Goal: Book appointment/travel/reservation

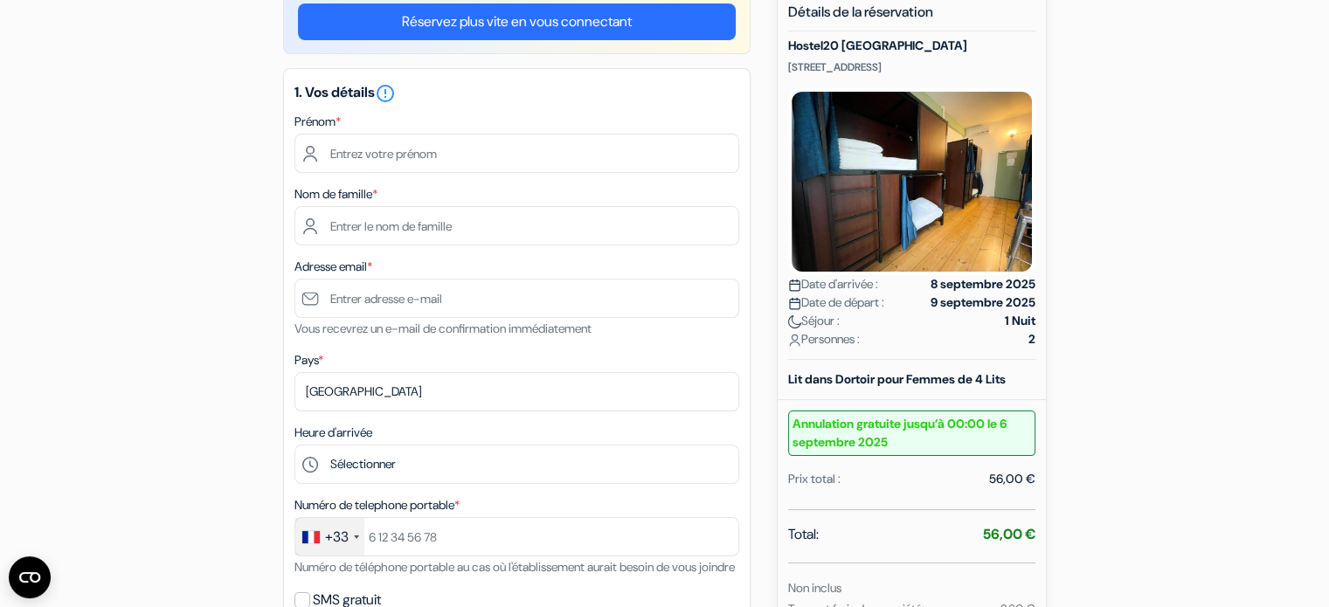
scroll to position [150, 0]
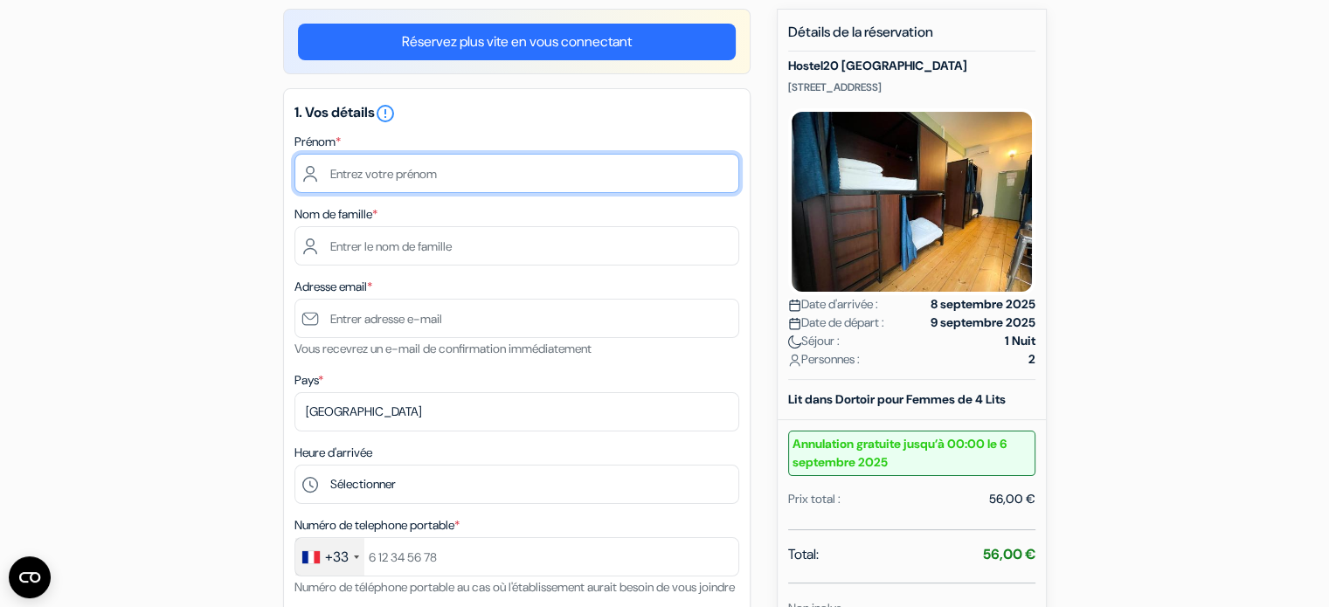
click at [560, 167] on input "text" at bounding box center [516, 173] width 445 height 39
type input "[PERSON_NAME]"
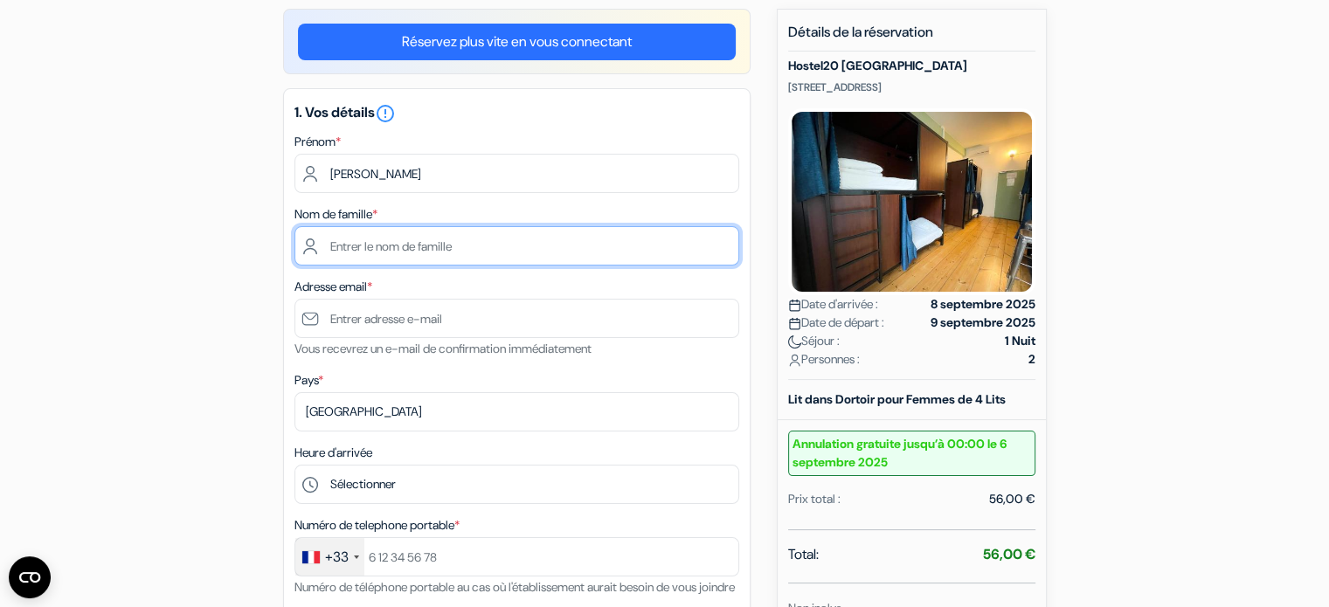
type input "Teikihakaupoko"
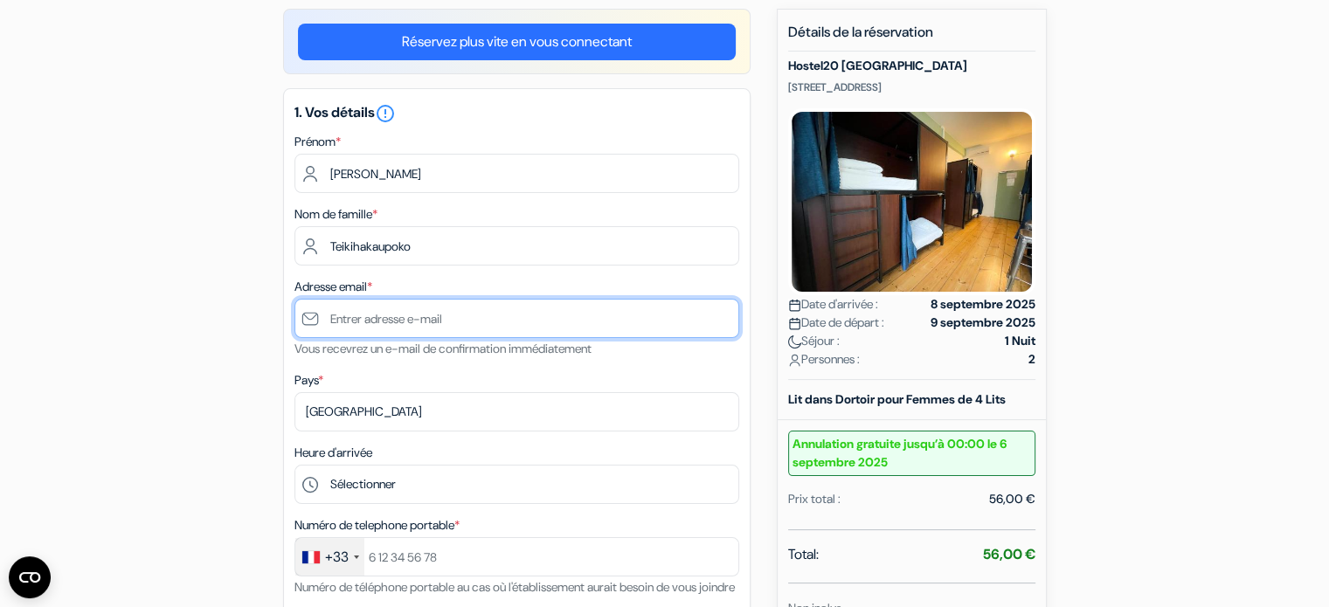
type input "[EMAIL_ADDRESS][DOMAIN_NAME]"
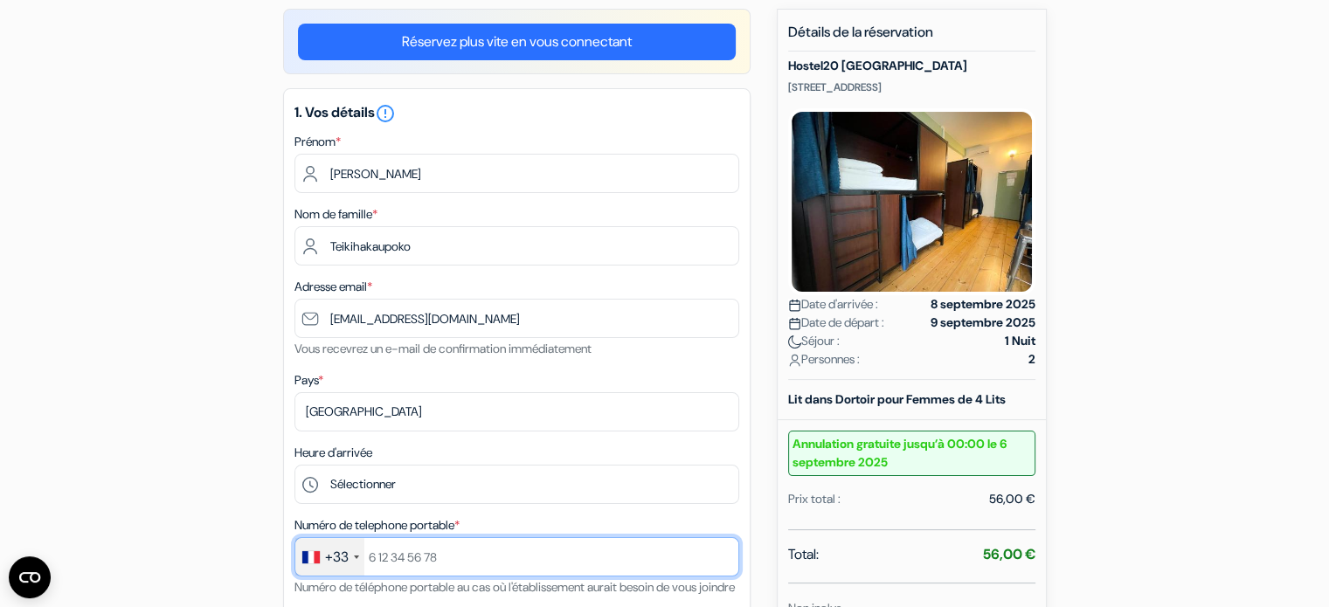
type input "[PHONE_NUMBER]"
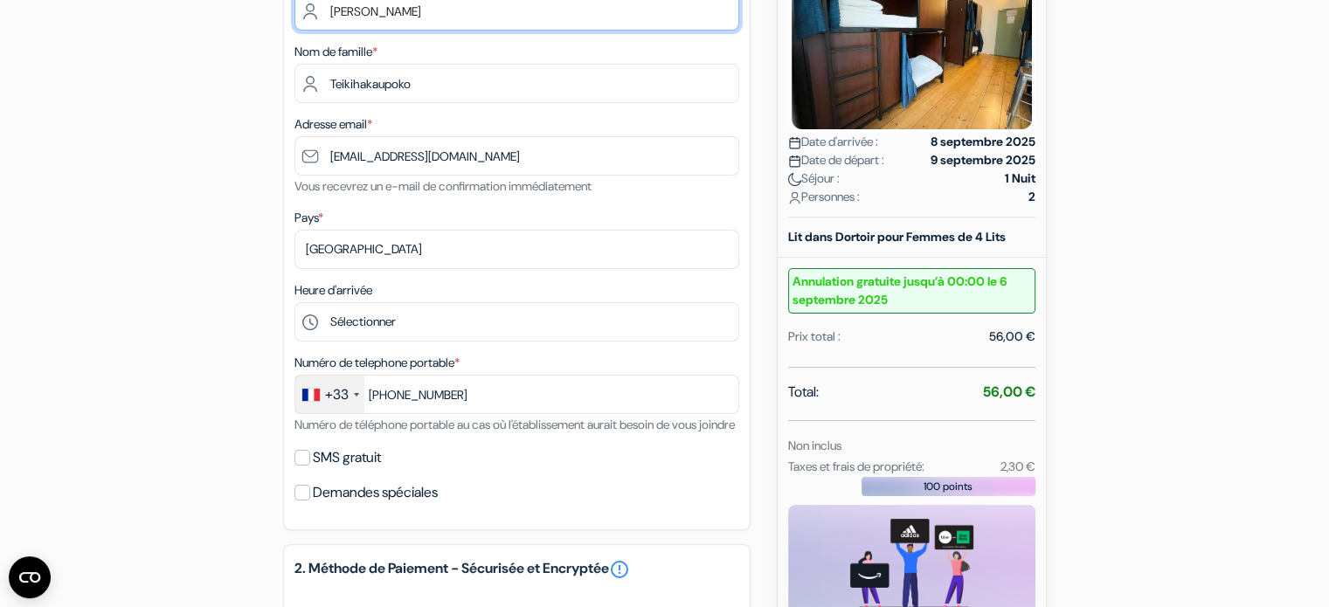
scroll to position [315, 0]
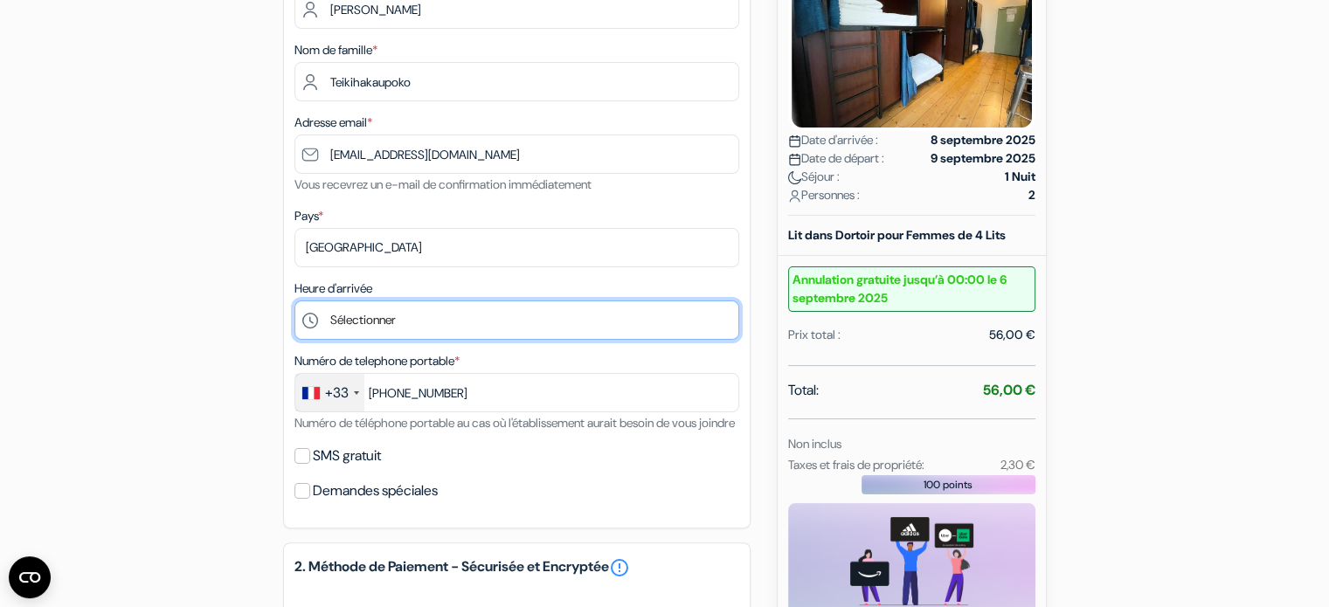
click at [508, 324] on select "Sélectionner 15:00 16:00 17:00 18:00 19:00 20:00 21:00 22:00 23:00" at bounding box center [516, 320] width 445 height 39
select select "15"
click at [294, 301] on select "Sélectionner 15:00 16:00 17:00 18:00 19:00 20:00 21:00 22:00 23:00" at bounding box center [516, 320] width 445 height 39
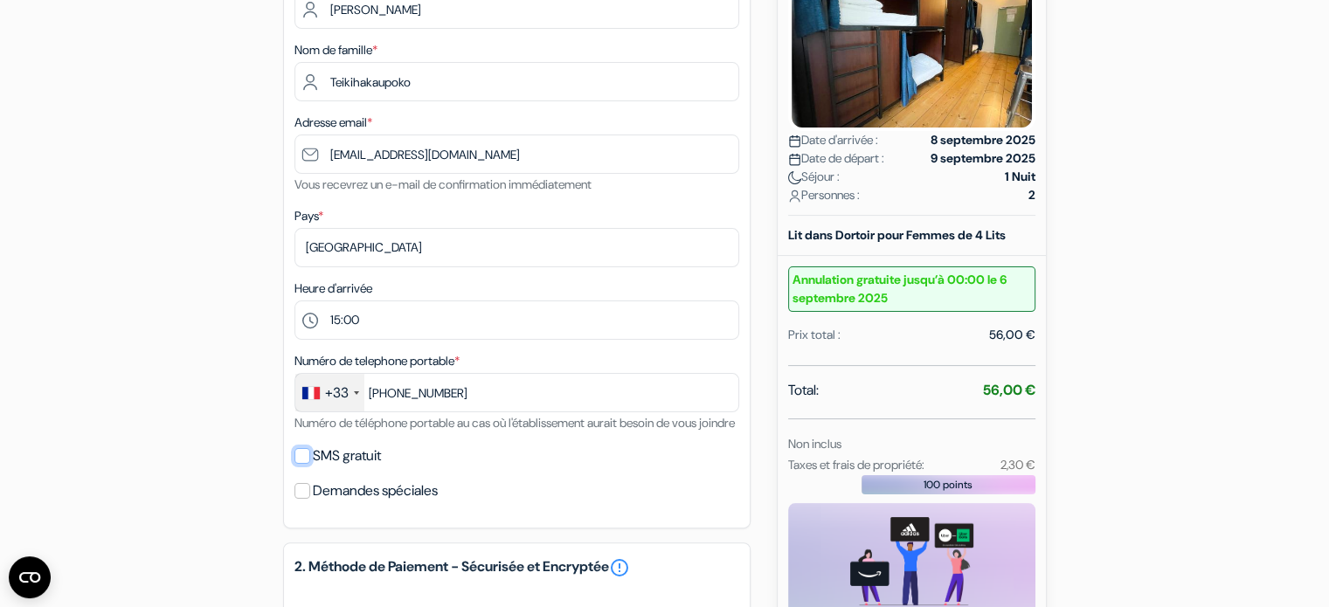
click at [304, 464] on input "SMS gratuit" at bounding box center [302, 456] width 16 height 16
checkbox input "true"
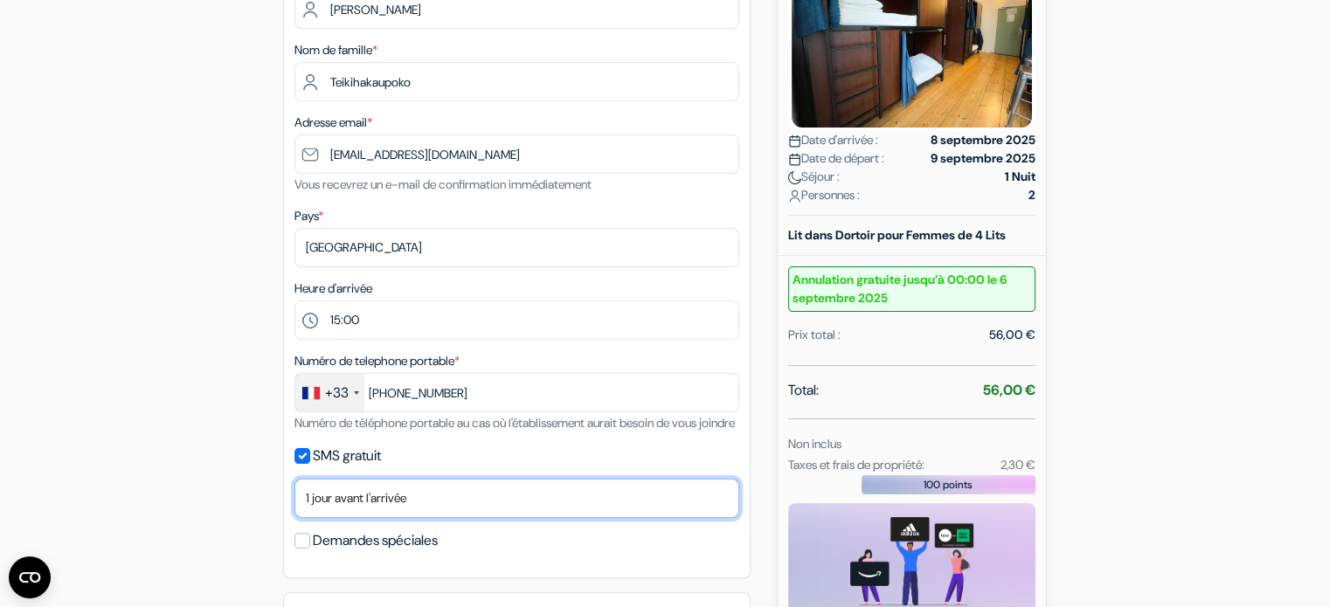
click at [446, 518] on select "Non merci Maintenant Le jour de votre arrivée 1 jour avant l'arrivée 2 jours av…" at bounding box center [516, 498] width 445 height 39
